Goal: Task Accomplishment & Management: Manage account settings

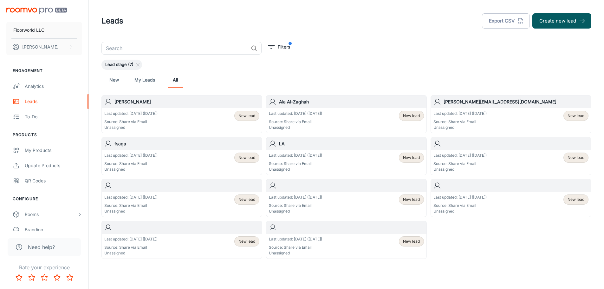
click at [125, 102] on h6 "[PERSON_NAME]" at bounding box center [186, 101] width 145 height 7
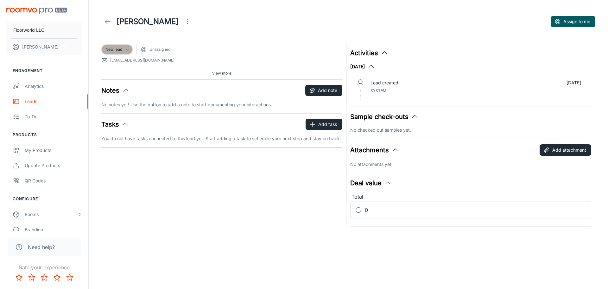
click at [126, 48] on icon at bounding box center [127, 49] width 5 height 5
click at [487, 21] on div at bounding box center [304, 144] width 608 height 289
click at [33, 101] on div "Leads" at bounding box center [53, 101] width 57 height 7
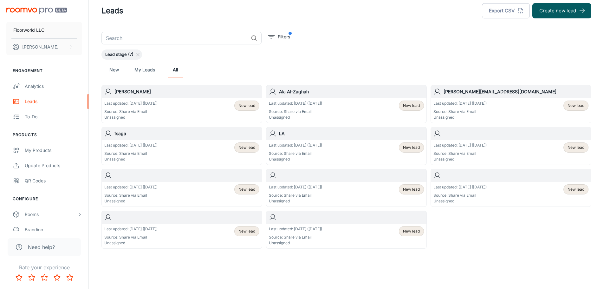
scroll to position [16, 0]
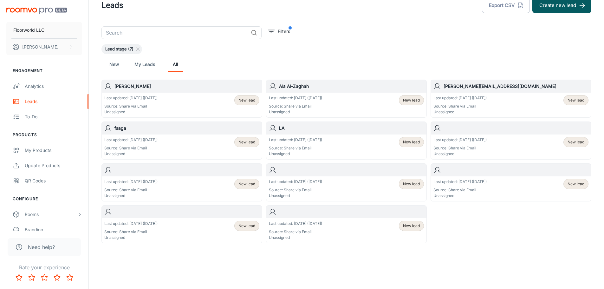
click at [240, 184] on span "New lead" at bounding box center [246, 184] width 17 height 6
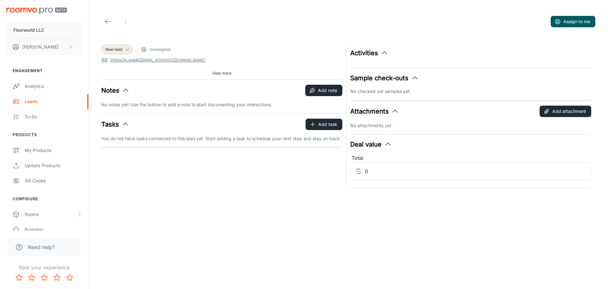
click at [107, 20] on icon at bounding box center [108, 22] width 8 height 8
